Goal: Find specific page/section: Find specific page/section

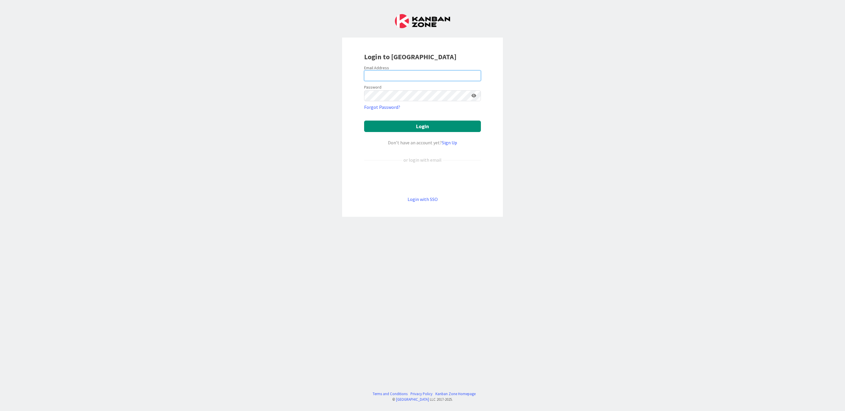
click at [409, 77] on input "email" at bounding box center [422, 75] width 117 height 11
type input "[PERSON_NAME][EMAIL_ADDRESS][DOMAIN_NAME]"
click at [410, 126] on button "Login" at bounding box center [422, 126] width 117 height 11
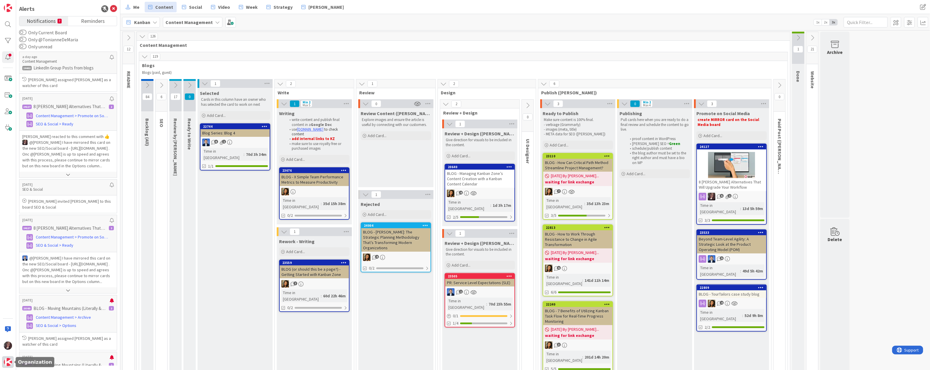
click at [9, 361] on img at bounding box center [8, 362] width 8 height 8
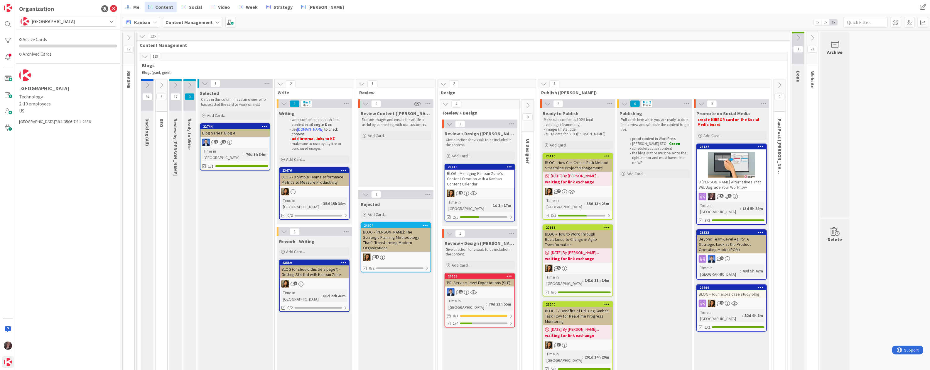
click at [53, 19] on span "[GEOGRAPHIC_DATA]" at bounding box center [68, 21] width 72 height 8
click at [45, 75] on span "Modus Institute" at bounding box center [73, 72] width 80 height 9
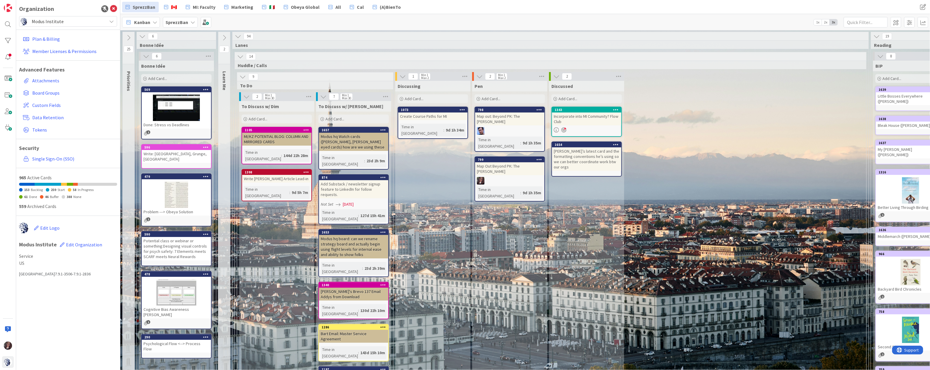
click at [48, 21] on span "Modus Institute" at bounding box center [68, 21] width 72 height 8
click at [51, 51] on span "Modus Institute" at bounding box center [73, 51] width 80 height 9
click at [178, 22] on b "SprezzBan" at bounding box center [176, 22] width 23 height 6
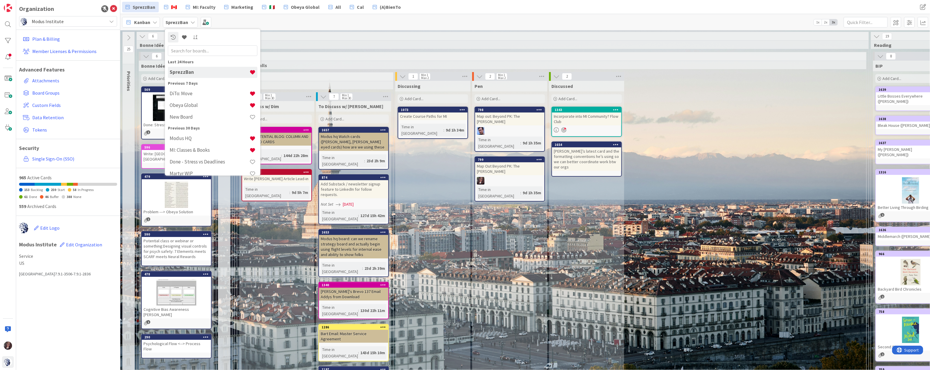
click at [178, 22] on b "SprezzBan" at bounding box center [176, 22] width 23 height 6
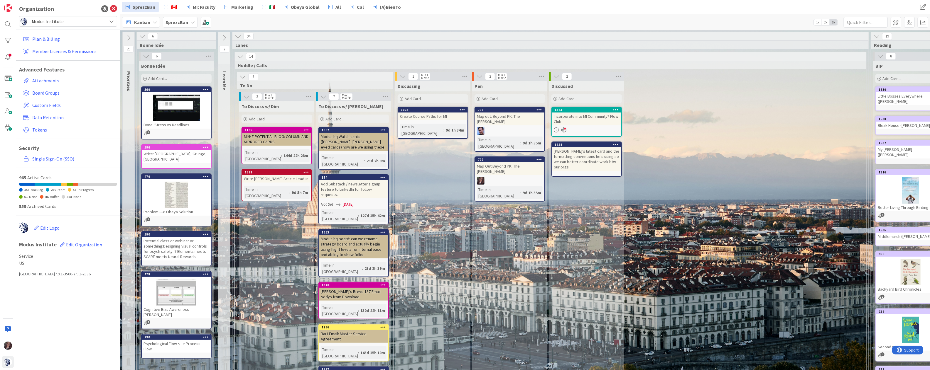
click at [193, 21] on icon at bounding box center [192, 22] width 5 height 5
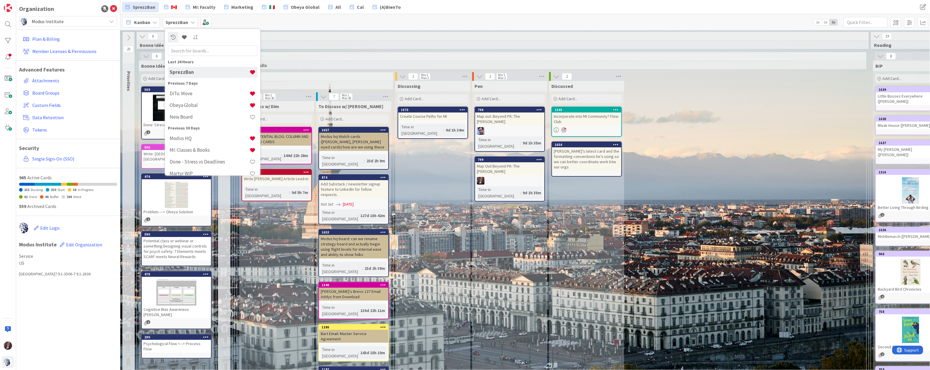
drag, startPoint x: 321, startPoint y: 21, endPoint x: 318, endPoint y: 21, distance: 3.3
click at [321, 21] on div "Kanban SprezzBan Last 24 Hours SprezzBan Previous 7 Days DiTo: Move Obeya Globa…" at bounding box center [524, 22] width 809 height 16
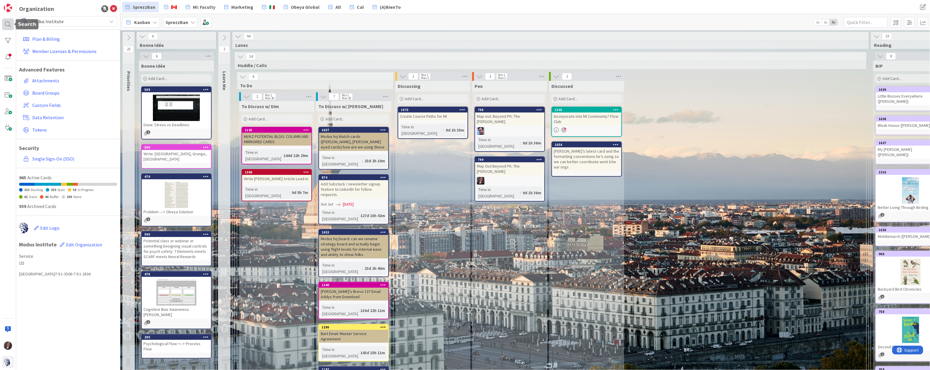
click at [9, 23] on div at bounding box center [8, 24] width 12 height 12
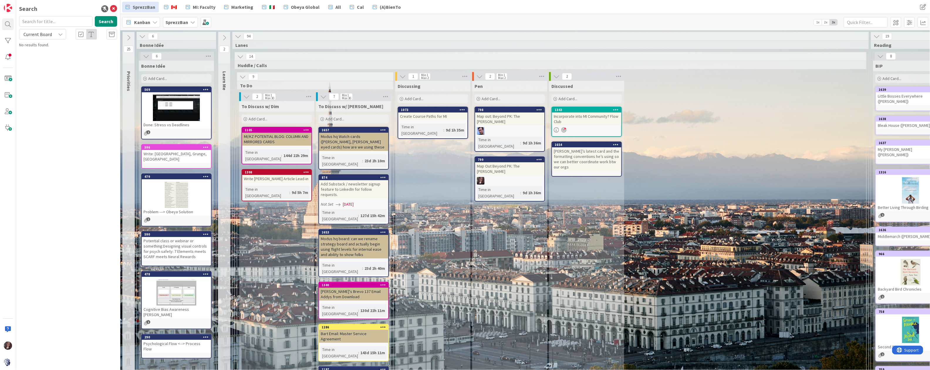
click at [50, 34] on span "Current Board" at bounding box center [37, 34] width 28 height 6
click at [37, 55] on span "All Boards" at bounding box center [52, 58] width 61 height 9
click at [42, 22] on input "text" at bounding box center [55, 21] width 73 height 11
type input "video"
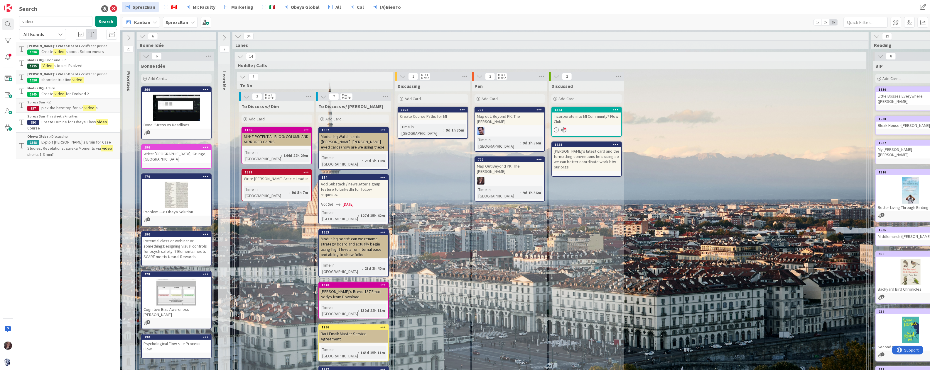
click at [68, 50] on span "s about Solopreneurs" at bounding box center [85, 51] width 38 height 5
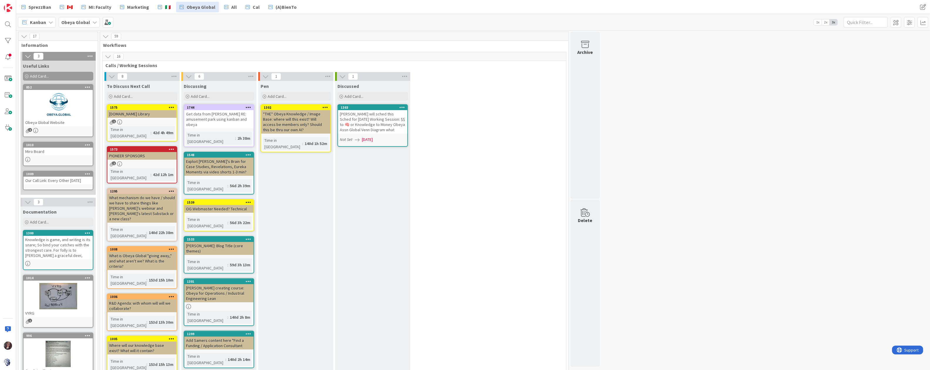
click at [72, 21] on b "Obeya Global" at bounding box center [75, 22] width 29 height 6
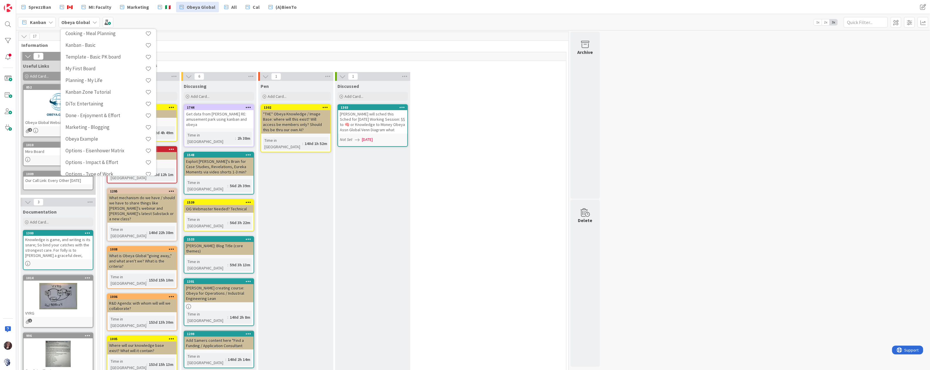
scroll to position [322, 0]
click at [7, 23] on div at bounding box center [8, 24] width 12 height 12
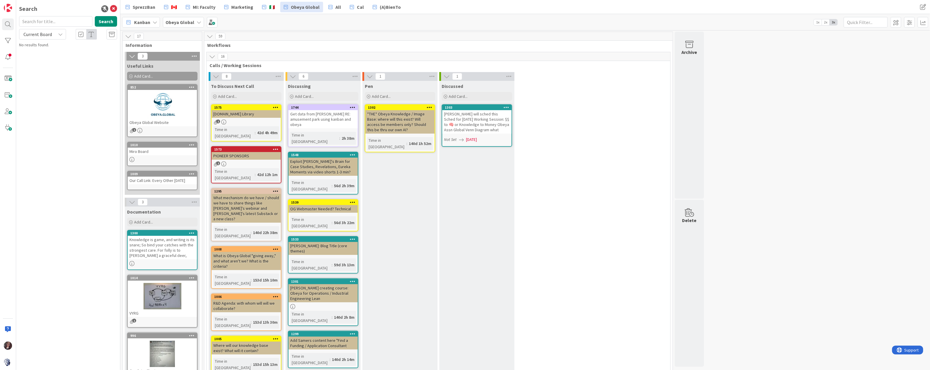
click at [65, 19] on input "text" at bounding box center [55, 21] width 73 height 11
click at [48, 21] on input "jim's video" at bounding box center [55, 21] width 73 height 11
click at [31, 21] on input "jim's video" at bounding box center [55, 21] width 73 height 11
type input "video"
click at [42, 25] on input "video" at bounding box center [55, 21] width 73 height 11
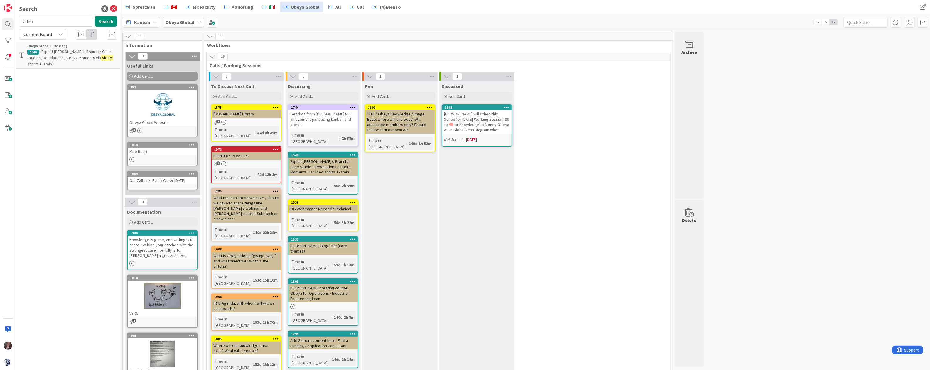
click at [48, 34] on span "Current Board" at bounding box center [37, 34] width 28 height 6
click at [41, 58] on span "All Boards" at bounding box center [52, 58] width 61 height 9
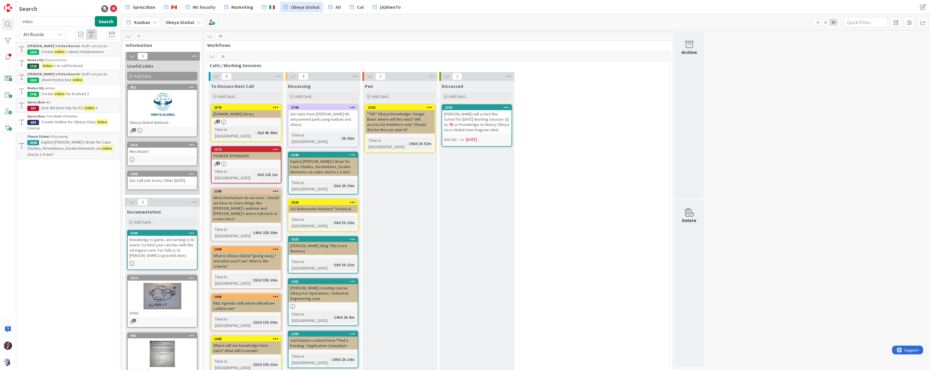
click at [50, 45] on b "Jim's Video Boards ›" at bounding box center [54, 46] width 55 height 4
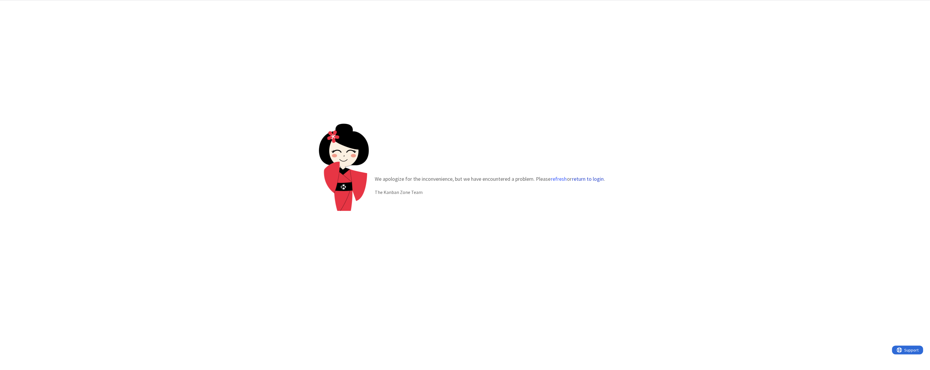
click at [594, 177] on button "return to login" at bounding box center [587, 179] width 32 height 6
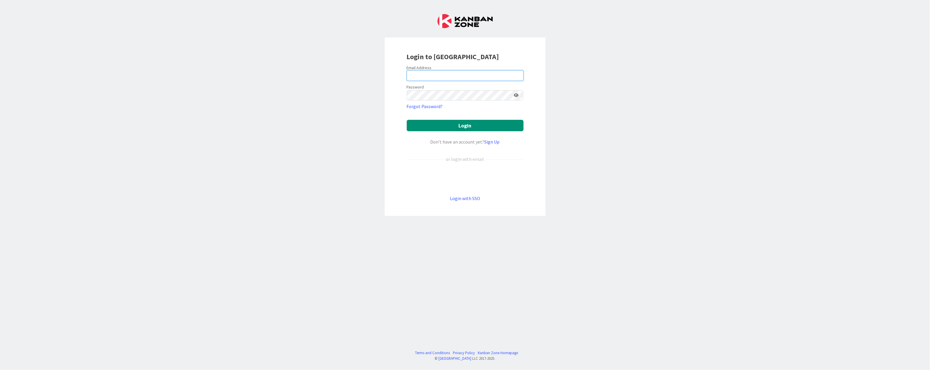
click at [435, 76] on input "email" at bounding box center [465, 75] width 117 height 11
type input "[PERSON_NAME][EMAIL_ADDRESS][DOMAIN_NAME]"
click at [472, 123] on button "Login" at bounding box center [465, 125] width 117 height 11
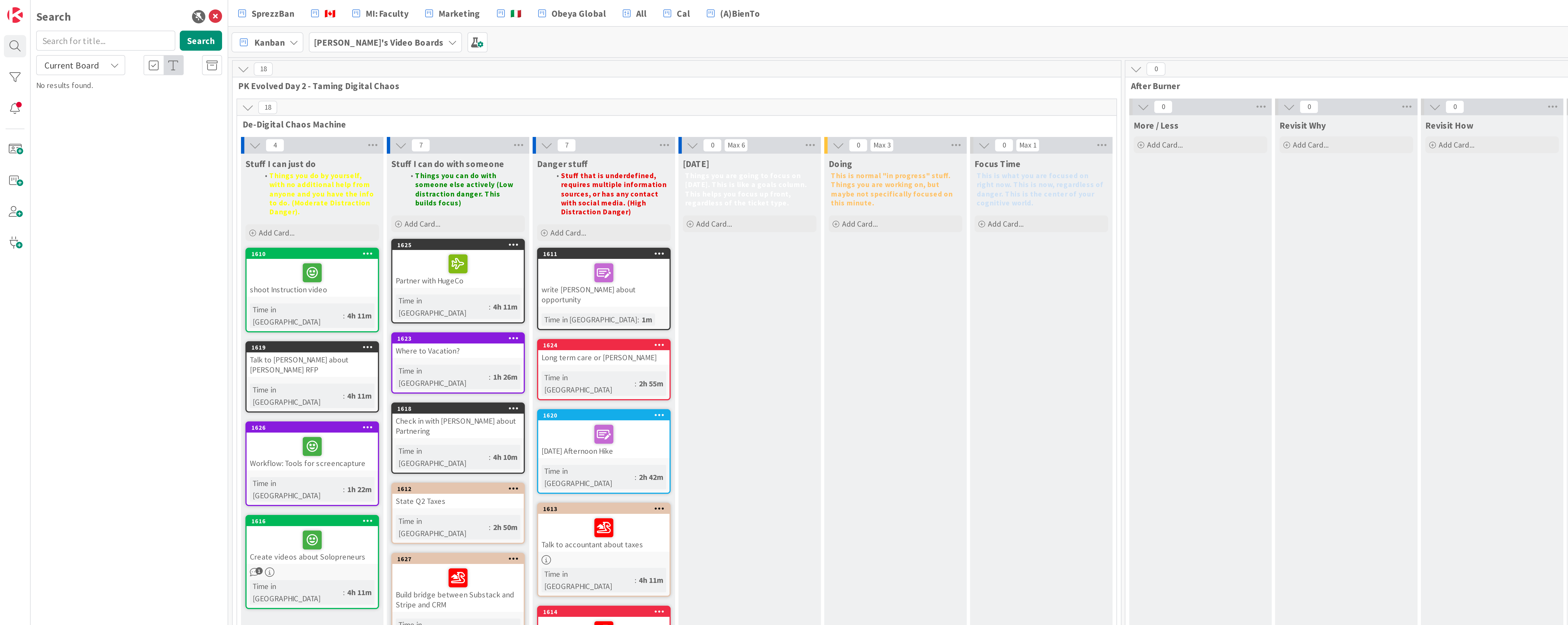
click at [256, 120] on div "[DATE] Things you are going to focus on [DATE]. This is like a goals column. Th…" at bounding box center [250, 173] width 47 height 243
